Goal: Understand process/instructions: Learn how to perform a task or action

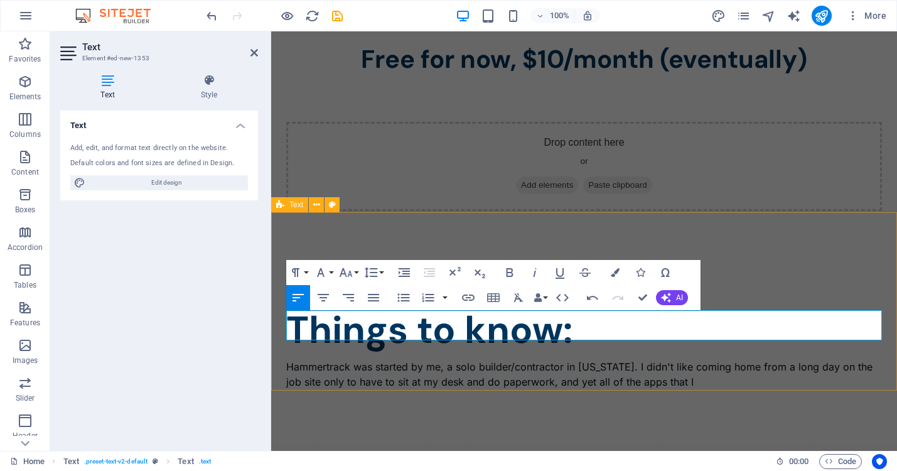
click at [551, 360] on div "Things to know: Hammertrack was started by me, a solo builder/contractor in [US…" at bounding box center [584, 350] width 626 height 178
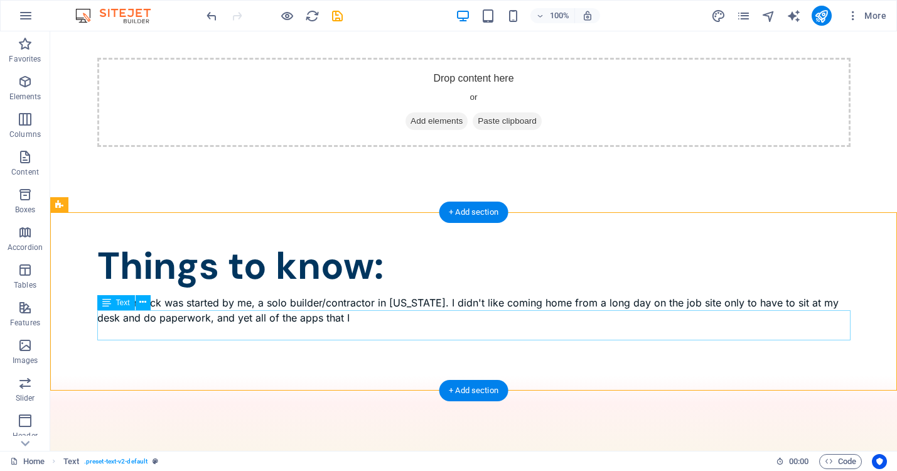
click at [250, 316] on div "Hammertrack was started by me, a solo builder/contractor in [US_STATE]. I didn'…" at bounding box center [473, 310] width 753 height 30
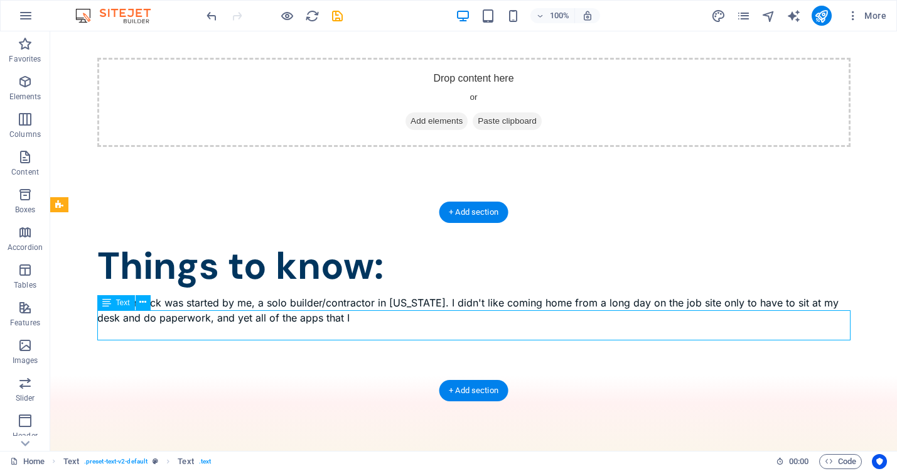
click at [250, 316] on div "Hammertrack was started by me, a solo builder/contractor in [US_STATE]. I didn'…" at bounding box center [473, 310] width 753 height 30
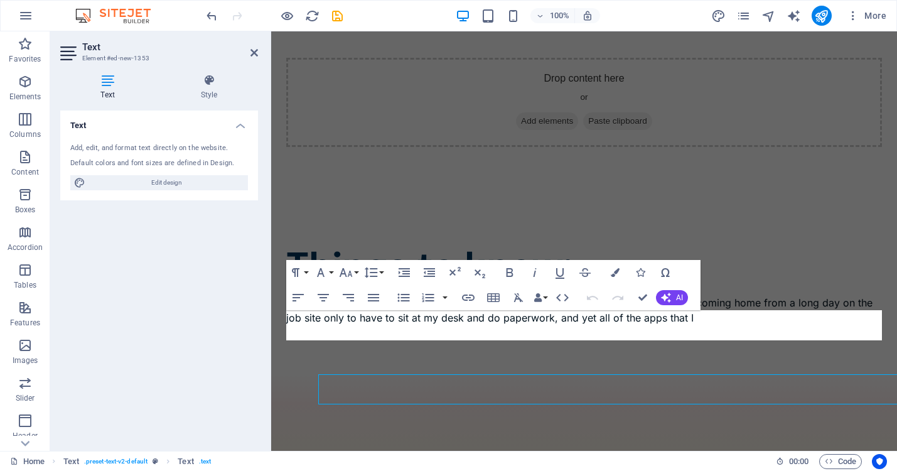
scroll to position [1310, 0]
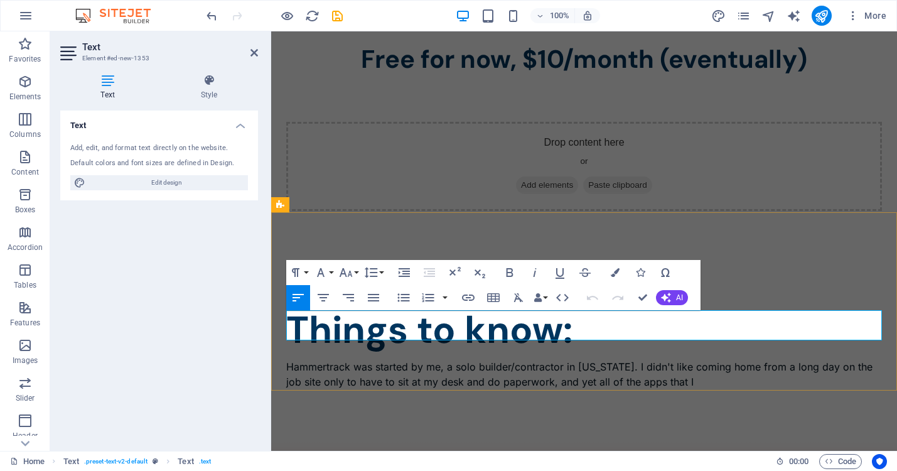
click at [440, 359] on p "Hammertrack was started by me, a solo builder/contractor in [US_STATE]. I didn'…" at bounding box center [584, 374] width 596 height 30
click at [685, 359] on p "Hammertrack was started by me, a solo builder/contractor in [US_STATE]. I didn'…" at bounding box center [584, 374] width 596 height 30
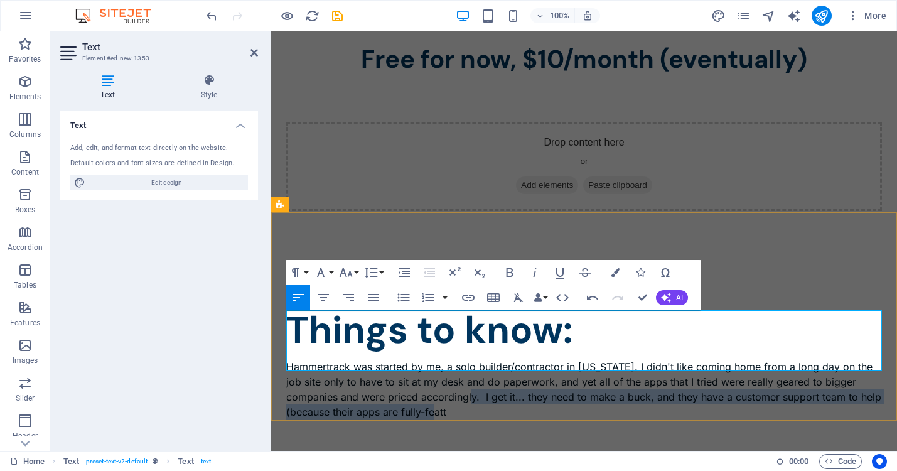
drag, startPoint x: 483, startPoint y: 348, endPoint x: 489, endPoint y: 359, distance: 12.9
click at [489, 359] on p "Hammertrack was started by me, a solo builder/contractor in [US_STATE]. I didn'…" at bounding box center [584, 389] width 596 height 60
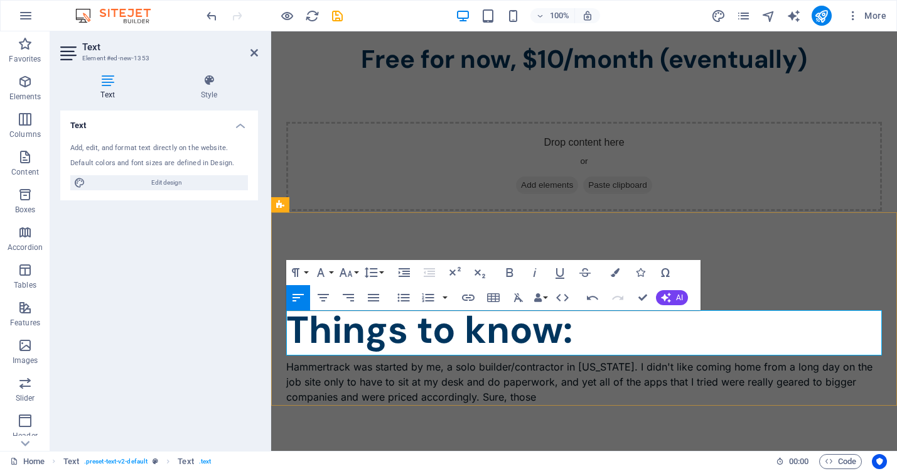
click at [832, 359] on p "Hammertrack was started by me, a solo builder/contractor in [US_STATE]. I didn'…" at bounding box center [584, 381] width 596 height 45
click at [543, 359] on p "Hammertrack was started by me, a solo builder/contractor in [US_STATE]. I didn'…" at bounding box center [584, 381] width 596 height 45
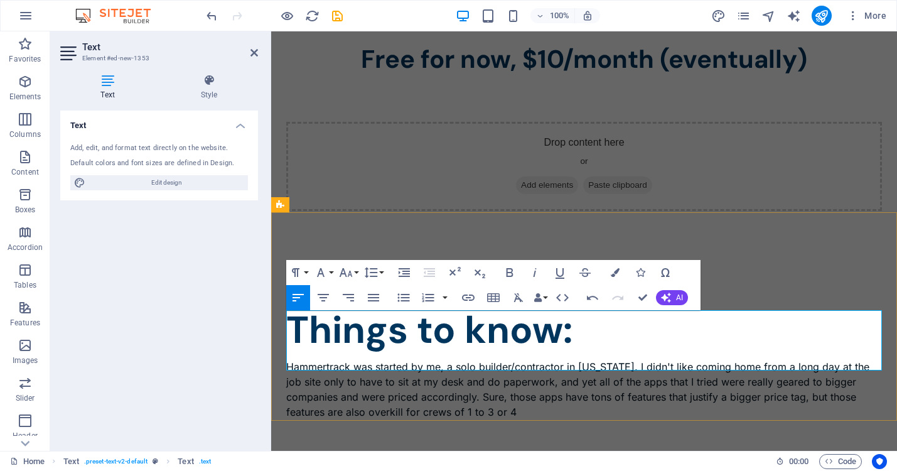
click at [470, 363] on p "Hammertrack was started by me, a solo builder/contractor in [US_STATE]. I didn'…" at bounding box center [584, 389] width 596 height 60
click at [519, 361] on p "Hammertrack was started by me, a solo builder/contractor in [US_STATE]. I didn'…" at bounding box center [584, 389] width 596 height 60
click at [469, 361] on p "Hammertrack was started by me, a solo builder/contractor in [US_STATE]. I didn'…" at bounding box center [584, 389] width 596 height 60
click at [587, 362] on p "Hammertrack was started by me, a solo builder/contractor in [US_STATE]. I didn'…" at bounding box center [584, 389] width 596 height 60
click at [860, 359] on p "Hammertrack was started by me, a solo builder/contractor in [US_STATE]. I didn'…" at bounding box center [584, 389] width 596 height 60
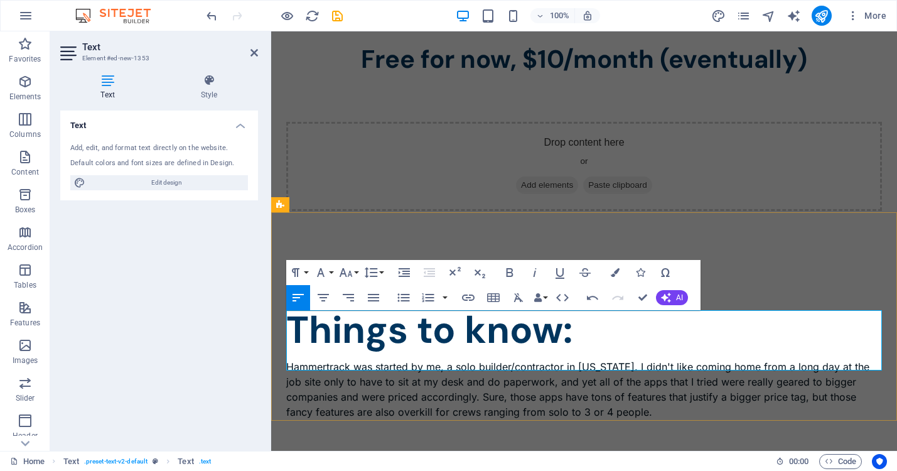
click at [358, 360] on p "Hammertrack was started by me, a solo builder/contractor in [US_STATE]. I didn'…" at bounding box center [584, 389] width 596 height 60
click at [771, 360] on p "Hammertrack was started by me, a solo builder/contractor in [US_STATE]. I didn'…" at bounding box center [584, 389] width 596 height 60
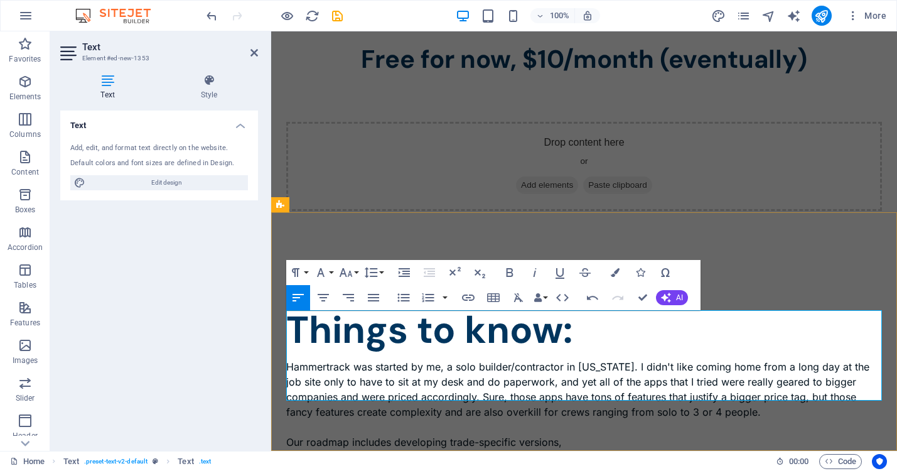
click at [396, 393] on p "Hammertrack was started by me, a solo builder/contractor in [US_STATE]. I didn'…" at bounding box center [584, 404] width 596 height 90
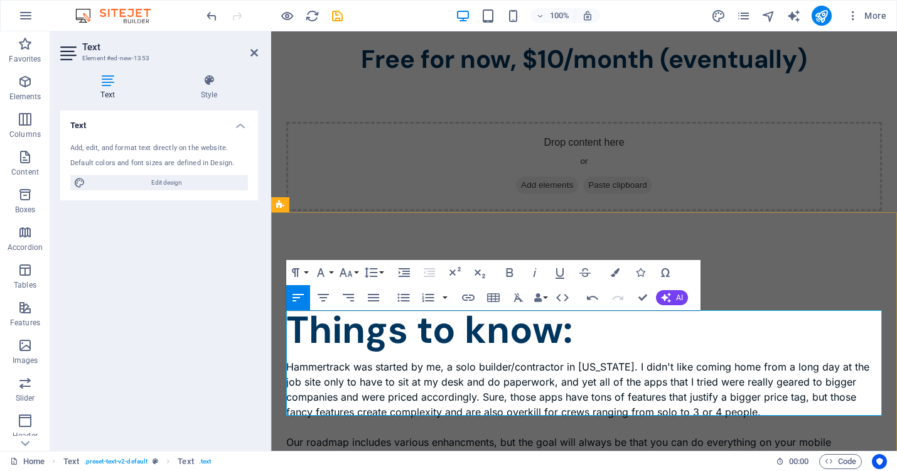
click at [761, 393] on p "Hammertrack was started by me, a solo builder/contractor in [US_STATE]. I didn'…" at bounding box center [584, 411] width 596 height 105
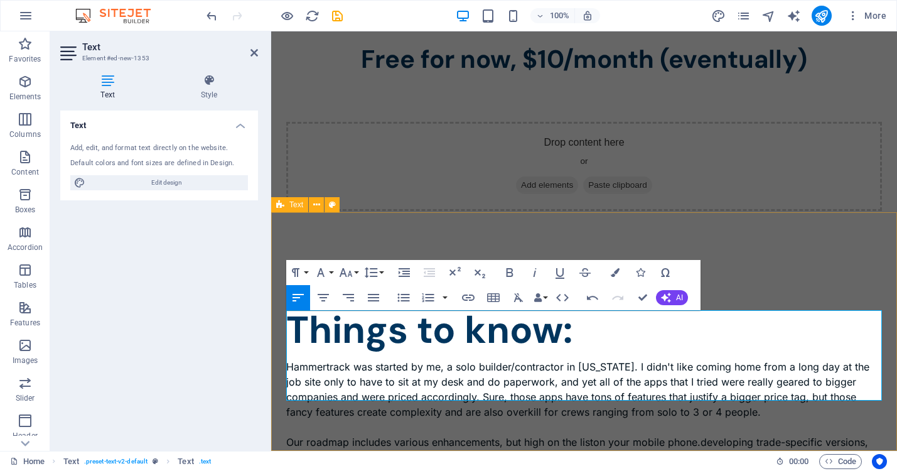
drag, startPoint x: 874, startPoint y: 393, endPoint x: 557, endPoint y: 403, distance: 317.7
click at [557, 403] on div "Things to know: Hammertrack was started by me, a solo builder/contractor in [US…" at bounding box center [584, 380] width 626 height 238
click at [307, 394] on p "Hammertrack was started by me, a solo builder/contractor in [US_STATE]. I didn'…" at bounding box center [584, 404] width 596 height 90
click at [432, 391] on p "Hammertrack was started by me, a solo builder/contractor in [US_STATE]. I didn'…" at bounding box center [584, 404] width 596 height 90
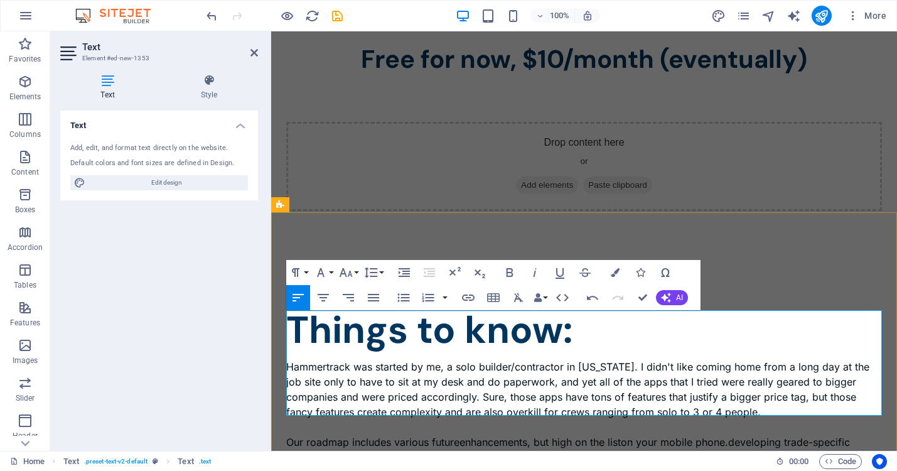
drag, startPoint x: 630, startPoint y: 392, endPoint x: 630, endPoint y: 405, distance: 13.2
click at [630, 405] on p "Hammertrack was started by me, a solo builder/contractor in [US_STATE]. I didn'…" at bounding box center [584, 411] width 596 height 105
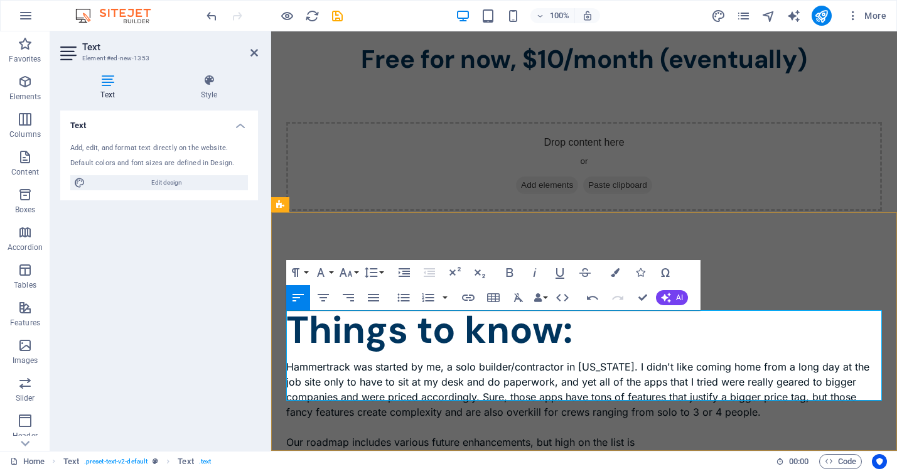
click at [575, 396] on p "Hammertrack was started by me, a solo builder/contractor in [US_STATE]. I didn'…" at bounding box center [584, 404] width 596 height 90
click at [662, 392] on p "Hammertrack was started by me, a solo builder/contractor in [US_STATE]. I didn'…" at bounding box center [584, 404] width 596 height 90
click at [811, 393] on p "Hammertrack was started by me, a solo builder/contractor in [US_STATE]. I didn'…" at bounding box center [584, 404] width 596 height 90
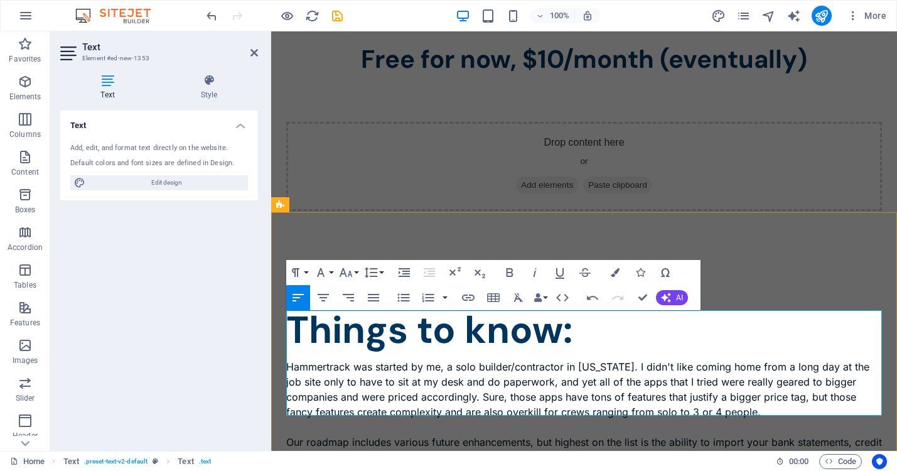
click at [354, 405] on p "Hammertrack was started by me, a solo builder/contractor in [US_STATE]. I didn'…" at bounding box center [584, 411] width 596 height 105
click at [471, 407] on p "Hammertrack was started by me, a solo builder/contractor in [US_STATE]. I didn'…" at bounding box center [584, 411] width 596 height 105
click at [527, 408] on p "Hammertrack was started by me, a solo builder/contractor in [US_STATE]. I didn'…" at bounding box center [584, 411] width 596 height 105
click at [465, 407] on p "Hammertrack was started by me, a solo builder/contractor in [US_STATE]. I didn'…" at bounding box center [584, 411] width 596 height 105
click at [510, 407] on p "Hammertrack was started by me, a solo builder/contractor in [US_STATE]. I didn'…" at bounding box center [584, 411] width 596 height 105
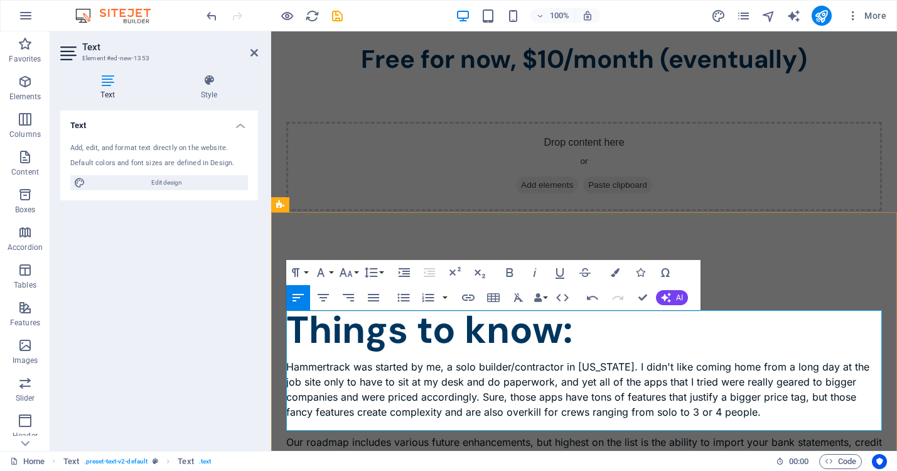
click at [375, 424] on p "Hammertrack was started by me, a solo builder/contractor in [US_STATE]. I didn'…" at bounding box center [584, 419] width 596 height 120
click at [507, 422] on p "Hammertrack was started by me, a solo builder/contractor in [US_STATE]. I didn'…" at bounding box center [584, 419] width 596 height 120
click at [776, 422] on p "Hammertrack was started by me, a solo builder/contractor in [US_STATE]. I didn'…" at bounding box center [584, 419] width 596 height 120
click at [857, 418] on p "Hammertrack was started by me, a solo builder/contractor in [US_STATE]. I didn'…" at bounding box center [584, 419] width 596 height 120
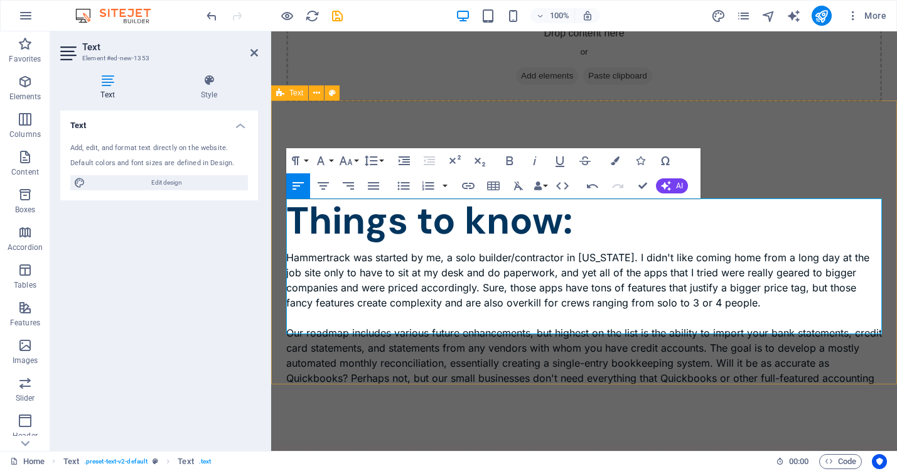
scroll to position [1425, 0]
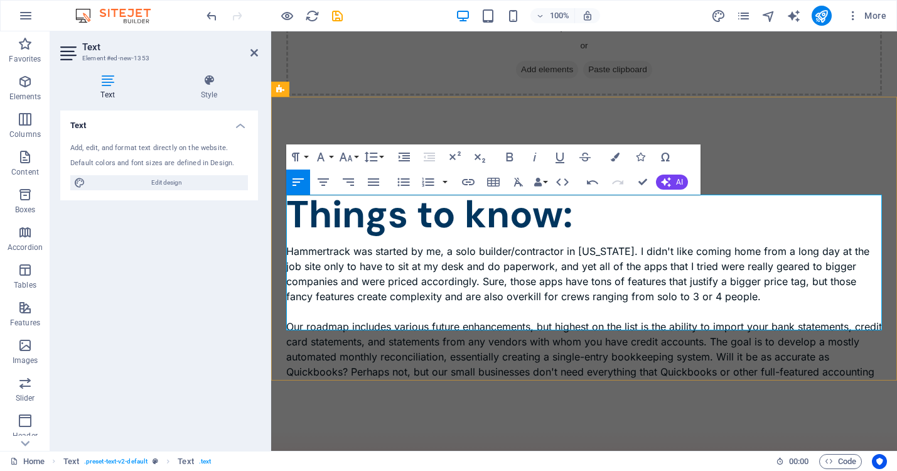
click at [745, 308] on p "Hammertrack was started by me, a solo builder/contractor in [US_STATE]. I didn'…" at bounding box center [584, 311] width 596 height 136
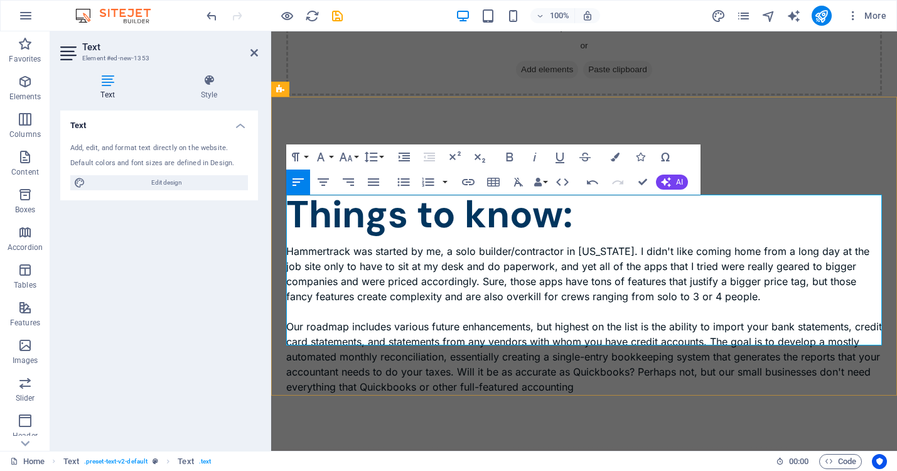
click at [559, 323] on p "Hammertrack was started by me, a solo builder/contractor in [US_STATE]. I didn'…" at bounding box center [584, 318] width 596 height 151
click at [578, 321] on p "Hammertrack was started by me, a solo builder/contractor in [US_STATE]. I didn'…" at bounding box center [584, 318] width 596 height 151
click at [698, 340] on p "Hammertrack was started by me, a solo builder/contractor in [US_STATE]. I didn'…" at bounding box center [584, 318] width 596 height 151
drag, startPoint x: 764, startPoint y: 338, endPoint x: 397, endPoint y: 336, distance: 366.5
click at [397, 336] on p "Hammertrack was started by me, a solo builder/contractor in [US_STATE]. I didn'…" at bounding box center [584, 318] width 596 height 151
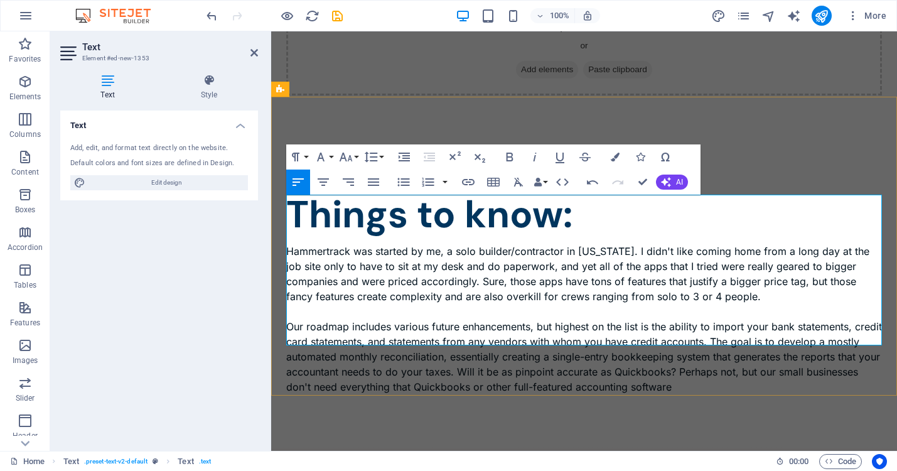
drag, startPoint x: 741, startPoint y: 335, endPoint x: 532, endPoint y: 279, distance: 216.5
click at [532, 279] on p "Hammertrack was started by me, a solo builder/contractor in [US_STATE]. I didn'…" at bounding box center [584, 318] width 596 height 151
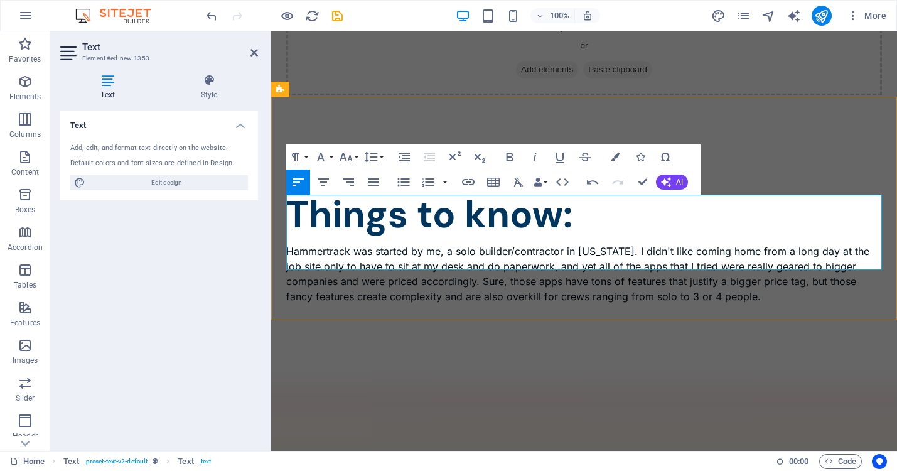
click at [534, 243] on p "Hammertrack was started by me, a solo builder/contractor in [US_STATE]. I didn'…" at bounding box center [584, 280] width 596 height 75
click at [443, 243] on p "Hammertrack was started by me, a solo builder/contractor in [US_STATE]. I didn'…" at bounding box center [584, 280] width 596 height 75
click at [677, 243] on p "Hammertrack was started by me, a solo builder/contractor in [US_STATE]. I didn'…" at bounding box center [584, 288] width 596 height 90
click at [757, 243] on p "Hammertrack was started by me, a solo builder/contractor in [US_STATE]. I didn'…" at bounding box center [584, 280] width 596 height 75
click at [586, 243] on p "Hammertrack was started by me, a solo builder/contractor in [US_STATE]. I didn'…" at bounding box center [584, 280] width 596 height 75
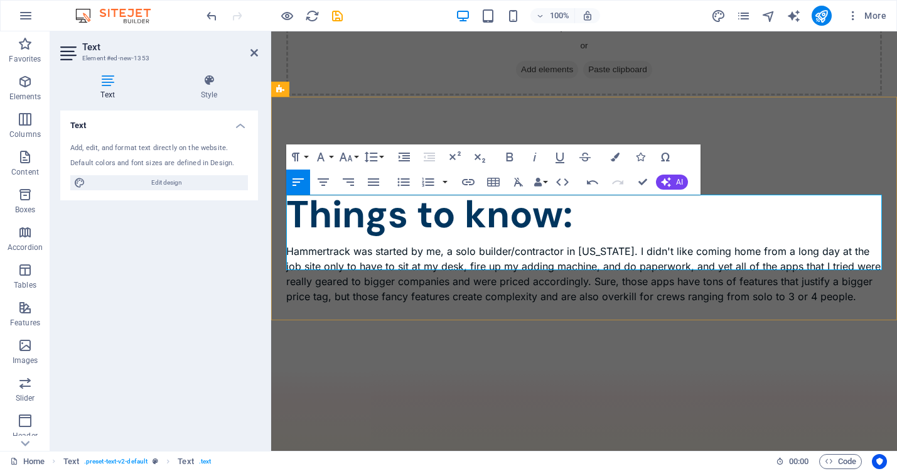
click at [838, 243] on p "Hammertrack was started by me, a solo builder/contractor in [US_STATE]. I didn'…" at bounding box center [584, 280] width 596 height 75
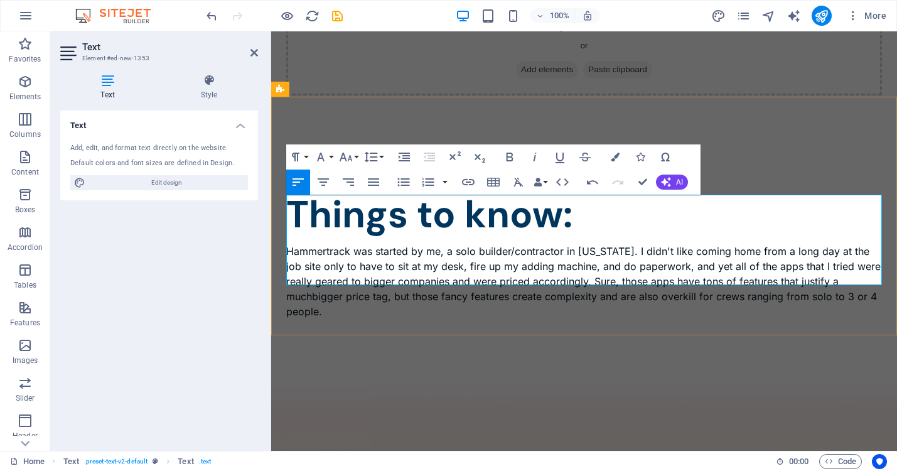
click at [486, 248] on p "Hammertrack was started by me, a solo builder/contractor in [US_STATE]. I didn'…" at bounding box center [584, 288] width 596 height 90
click at [628, 248] on p "Hammertrack was started by me, a solo builder/contractor in [US_STATE]. I didn'…" at bounding box center [584, 288] width 596 height 90
click at [635, 249] on p "Hammertrack was started by me, a solo builder/contractor in [US_STATE]. I didn'…" at bounding box center [584, 288] width 596 height 90
click at [805, 247] on p "Hammertrack was started by me, a solo builder/contractor in [US_STATE]. I didn'…" at bounding box center [584, 288] width 596 height 90
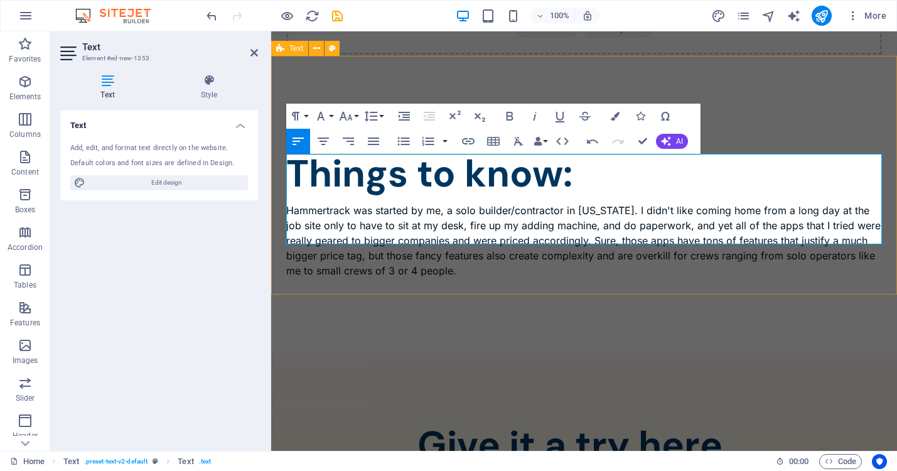
scroll to position [1467, 0]
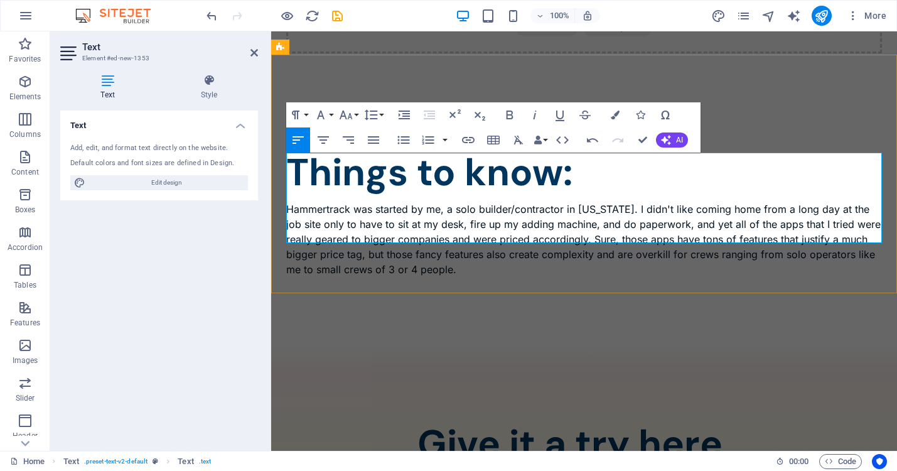
click at [467, 219] on p "Hammertrack was started by me, a solo builder/contractor in [US_STATE]. I didn'…" at bounding box center [584, 246] width 596 height 90
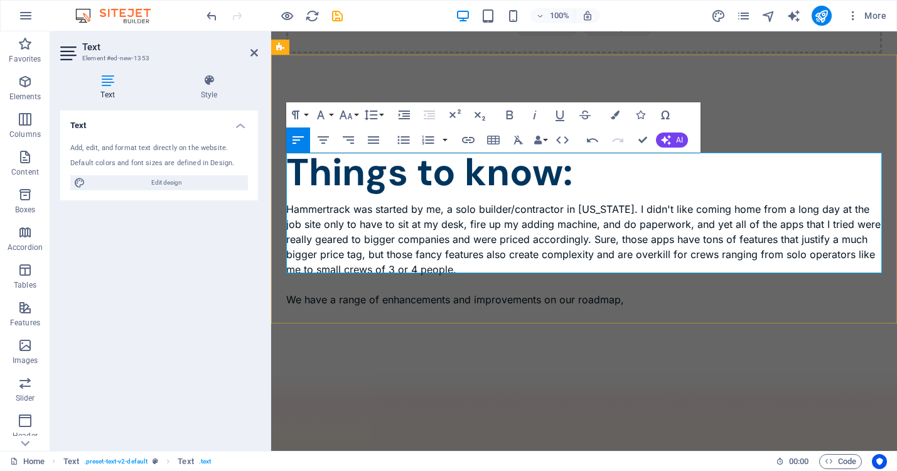
click at [304, 252] on p "Hammertrack was started by me, a solo builder/contractor in [US_STATE]. I didn'…" at bounding box center [584, 261] width 596 height 120
click at [421, 251] on p "Hammertrack was started by me, a solo builder/contractor in [US_STATE]. I didn'…" at bounding box center [584, 261] width 596 height 120
click at [697, 248] on p "Hammertrack was started by me, a solo builder/contractor in [US_STATE]. I didn'…" at bounding box center [584, 261] width 596 height 120
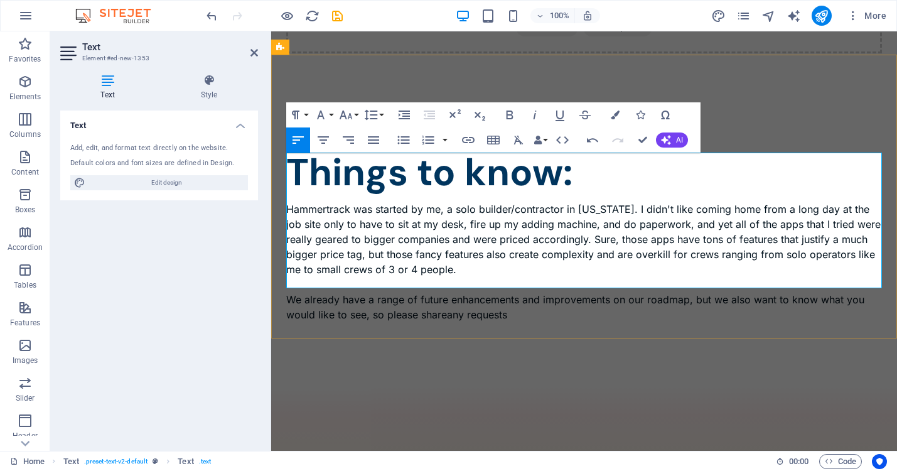
click at [444, 264] on p "Hammertrack was started by me, a solo builder/contractor in [US_STATE]. I didn'…" at bounding box center [584, 269] width 596 height 136
click at [468, 267] on p "Hammertrack was started by me, a solo builder/contractor in [US_STATE]. I didn'…" at bounding box center [584, 269] width 596 height 136
click at [522, 267] on p "Hammertrack was started by me, a solo builder/contractor in [US_STATE]. I didn'…" at bounding box center [584, 269] width 596 height 136
click at [447, 311] on div "Things to know: Hammertrack was started by me, a solo builder/contractor in [US…" at bounding box center [584, 246] width 626 height 284
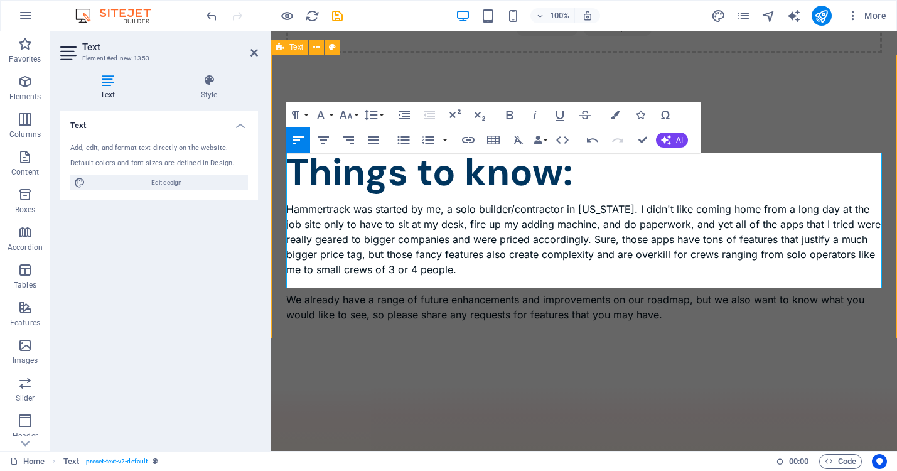
scroll to position [1531, 0]
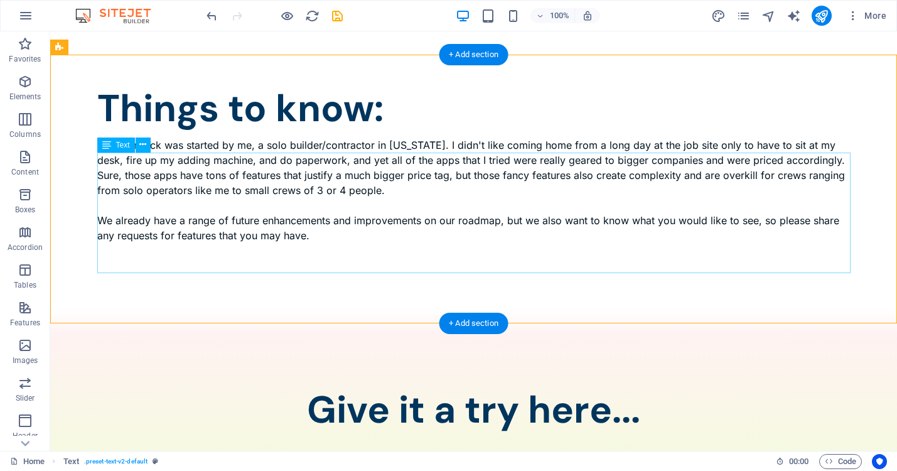
click at [323, 250] on div "Hammertrack was started by me, a solo builder/contractor in [US_STATE]. I didn'…" at bounding box center [473, 197] width 753 height 120
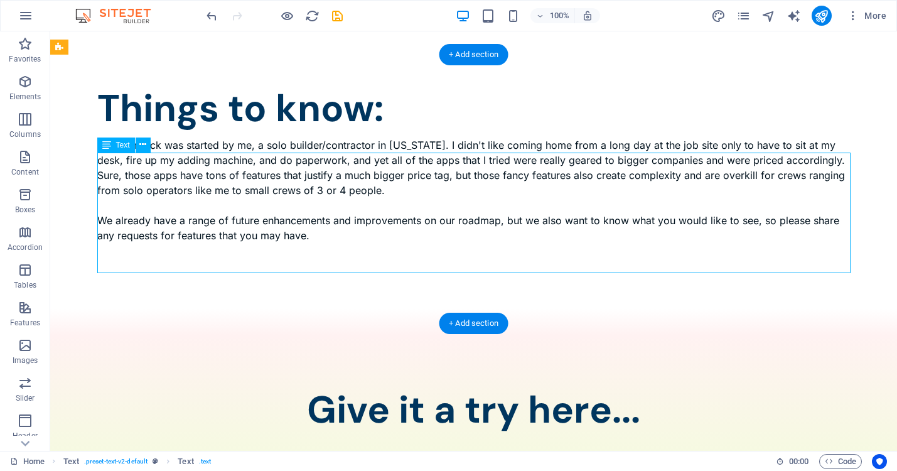
click at [308, 252] on div "Hammertrack was started by me, a solo builder/contractor in [US_STATE]. I didn'…" at bounding box center [473, 197] width 753 height 120
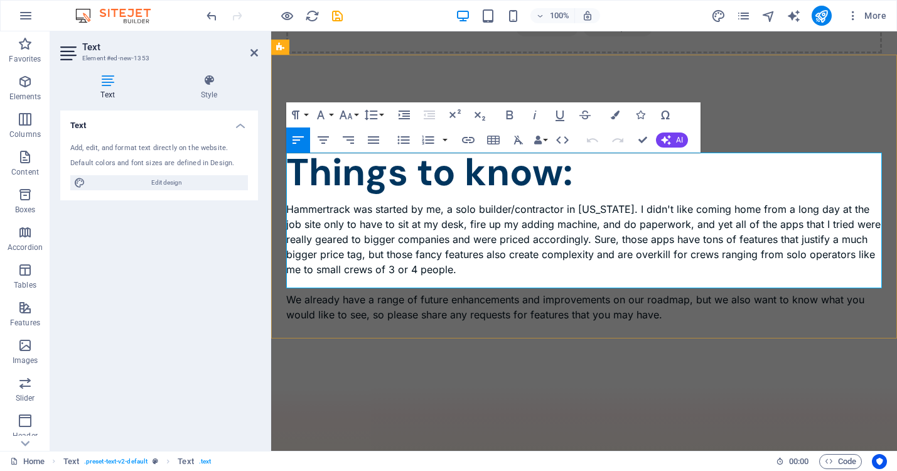
click at [671, 265] on p "Hammertrack was started by me, a solo builder/contractor in [US_STATE]. I didn'…" at bounding box center [584, 269] width 596 height 136
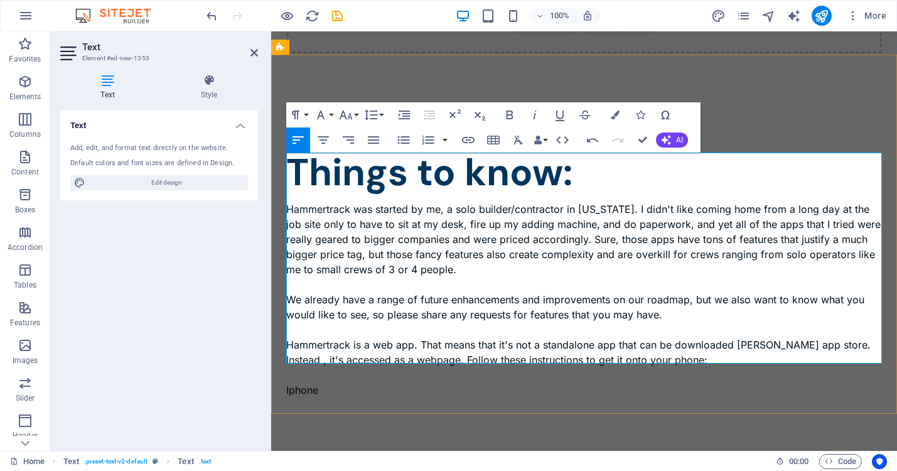
click at [294, 382] on p "Iphone" at bounding box center [584, 397] width 596 height 30
click at [335, 382] on p "iPhone" at bounding box center [584, 397] width 596 height 30
click at [408, 310] on p "Hammertrack was started by me, a solo builder/contractor in [US_STATE]. I didn'…" at bounding box center [584, 284] width 596 height 166
click at [564, 310] on p "Hammertrack was started by me, a solo builder/contractor in [US_STATE]. I didn'…" at bounding box center [584, 284] width 596 height 166
click at [388, 382] on p "iPhone users:" at bounding box center [584, 397] width 596 height 30
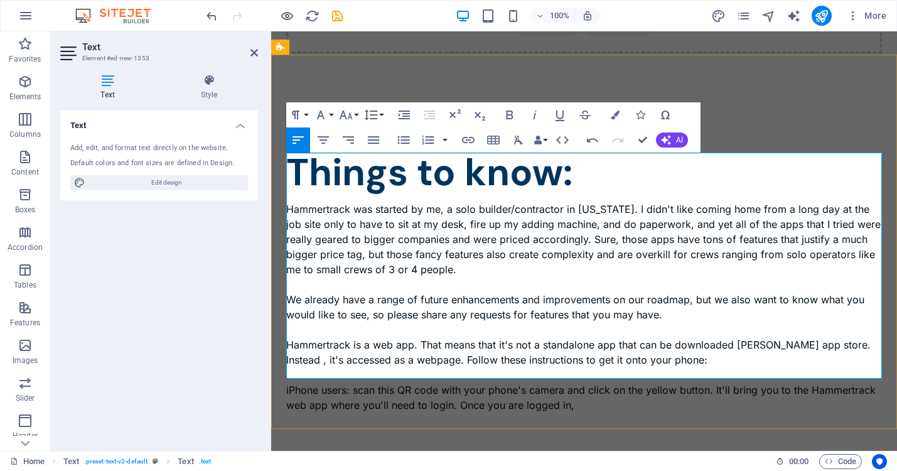
click at [584, 382] on p "iPhone users: scan this QR code with your phone's camera and click on the yello…" at bounding box center [584, 404] width 596 height 45
click at [333, 382] on p "iPhone users: scan this QR code with your phone's camera and click on the yello…" at bounding box center [584, 404] width 596 height 45
click at [733, 382] on p "iPhone users: scan this QR code with your phone's camera and click on the yello…" at bounding box center [584, 404] width 596 height 45
click at [658, 382] on p "iPhone users: scan this QR code with your phone's camera and click on the yello…" at bounding box center [584, 404] width 596 height 45
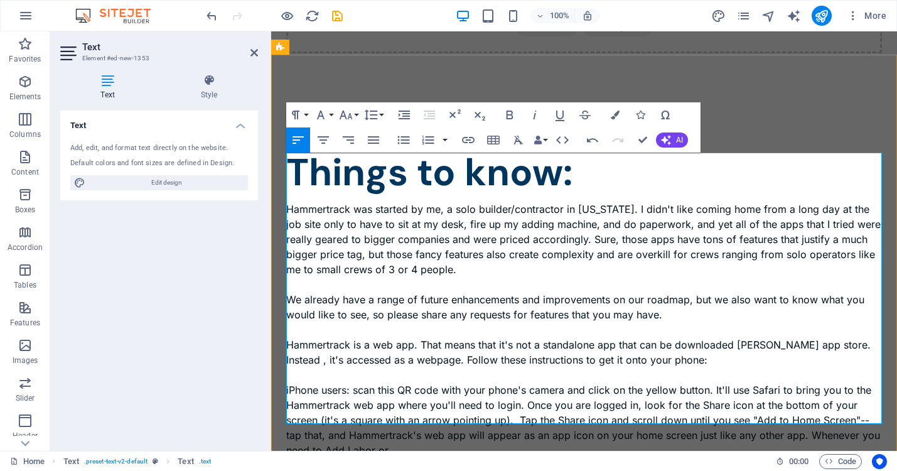
click at [406, 404] on p "iPhone users: scan this QR code with your phone's camera and click on the yello…" at bounding box center [584, 427] width 596 height 90
click at [715, 400] on p "iPhone users: scan this QR code with your phone's camera and click on the yello…" at bounding box center [584, 427] width 596 height 90
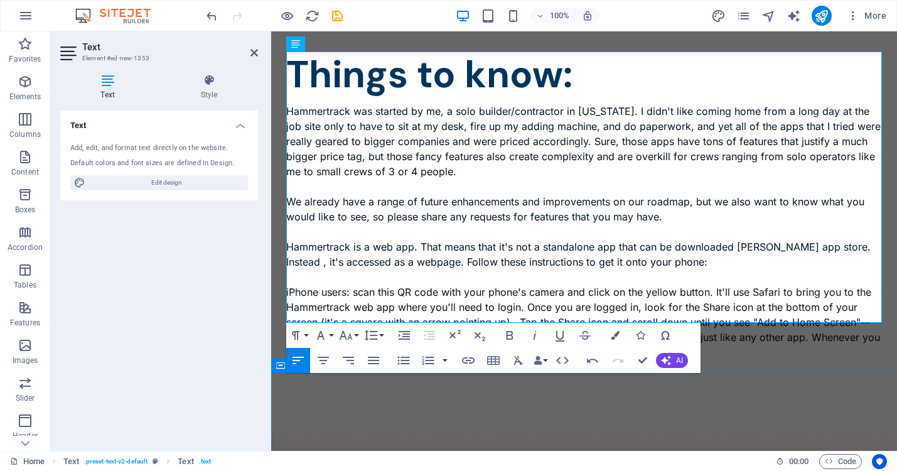
scroll to position [1570, 0]
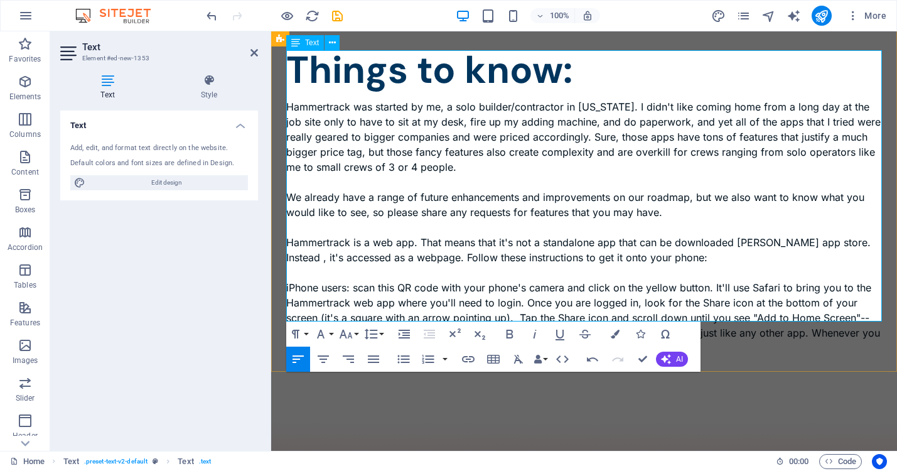
click at [719, 302] on p "iPhone users: scan this QR code with your phone's camera and click on the yello…" at bounding box center [584, 325] width 596 height 90
click at [853, 280] on p "iPhone users: scan this QR code with your phone's camera and click on the yello…" at bounding box center [584, 325] width 596 height 90
click at [874, 280] on p "iPhone users: scan this QR code with your phone's camera and click on the yello…" at bounding box center [584, 325] width 596 height 90
click at [747, 280] on p "iPhone users: scan this QR code with your phone's camera and click on the yello…" at bounding box center [584, 325] width 596 height 90
click at [608, 280] on p "iPhone users: scan this QR code with your phone's camera and click on the yello…" at bounding box center [584, 325] width 596 height 90
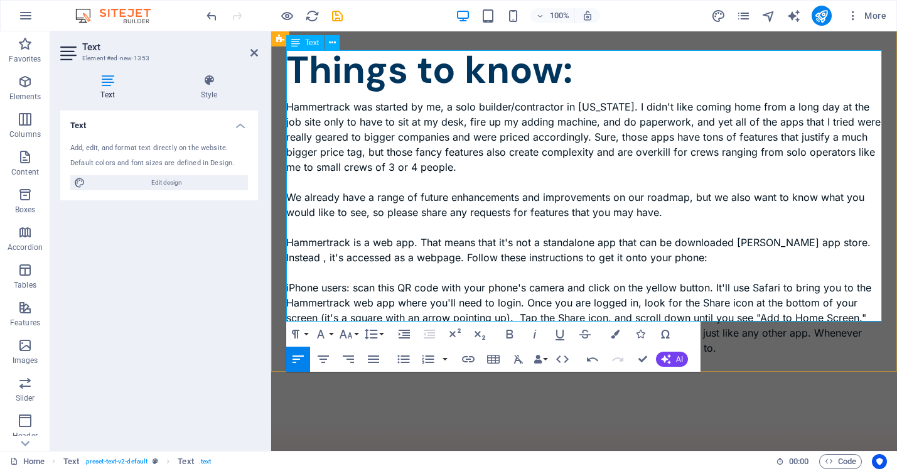
click at [634, 280] on p "iPhone users: scan this QR code with your phone's camera and click on the yello…" at bounding box center [584, 325] width 596 height 90
drag, startPoint x: 308, startPoint y: 282, endPoint x: 822, endPoint y: 269, distance: 514.8
click at [822, 280] on p "iPhone users: scan this QR code with your phone's camera and click on the yello…" at bounding box center [584, 325] width 596 height 90
click at [837, 280] on p "iPhone users: scan this QR code with your phone's camera and click on the yello…" at bounding box center [584, 325] width 596 height 90
click at [490, 298] on p "iPhone users: scan this QR code with your phone's camera and click on the yello…" at bounding box center [584, 325] width 596 height 90
